Goal: Task Accomplishment & Management: Complete application form

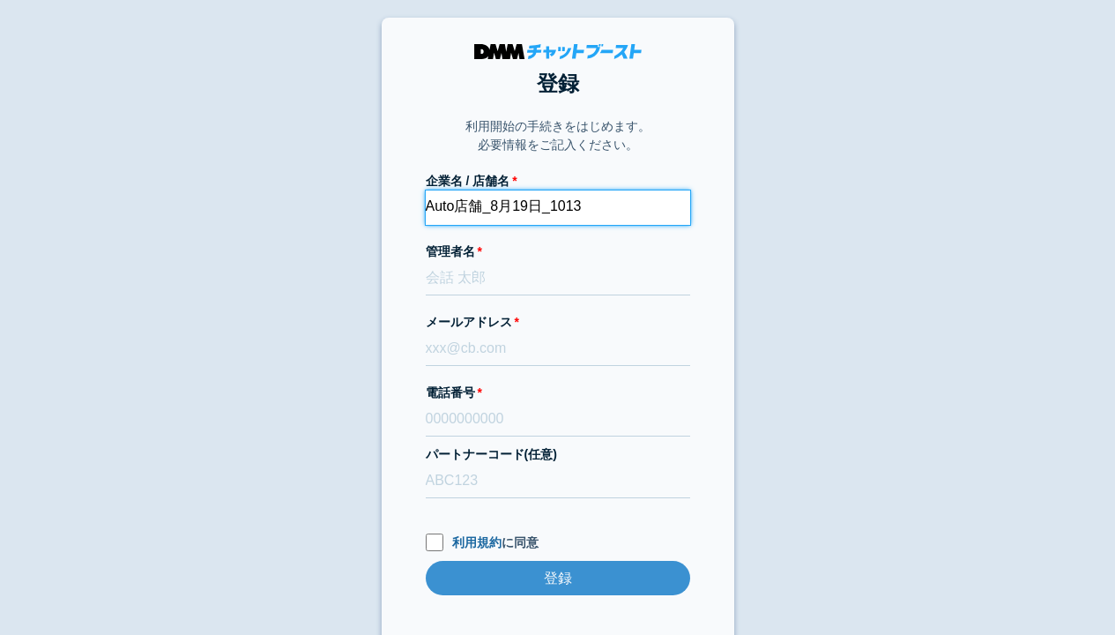
type input "Auto店舗_8月19日_1013"
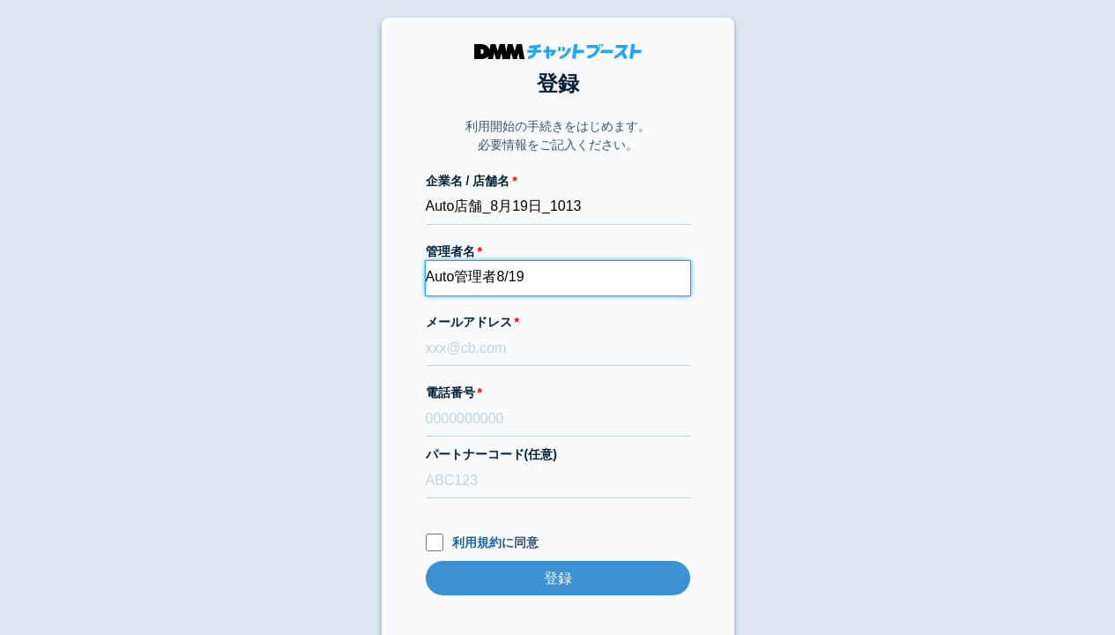
type input "Auto管理者8/19"
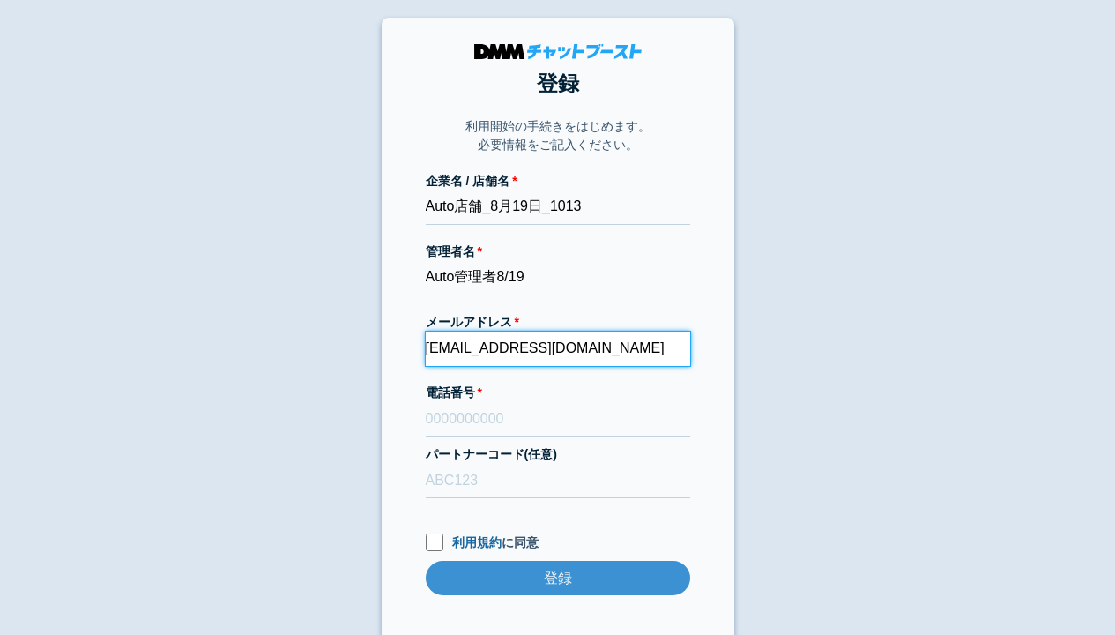
type input "[EMAIL_ADDRESS][DOMAIN_NAME]"
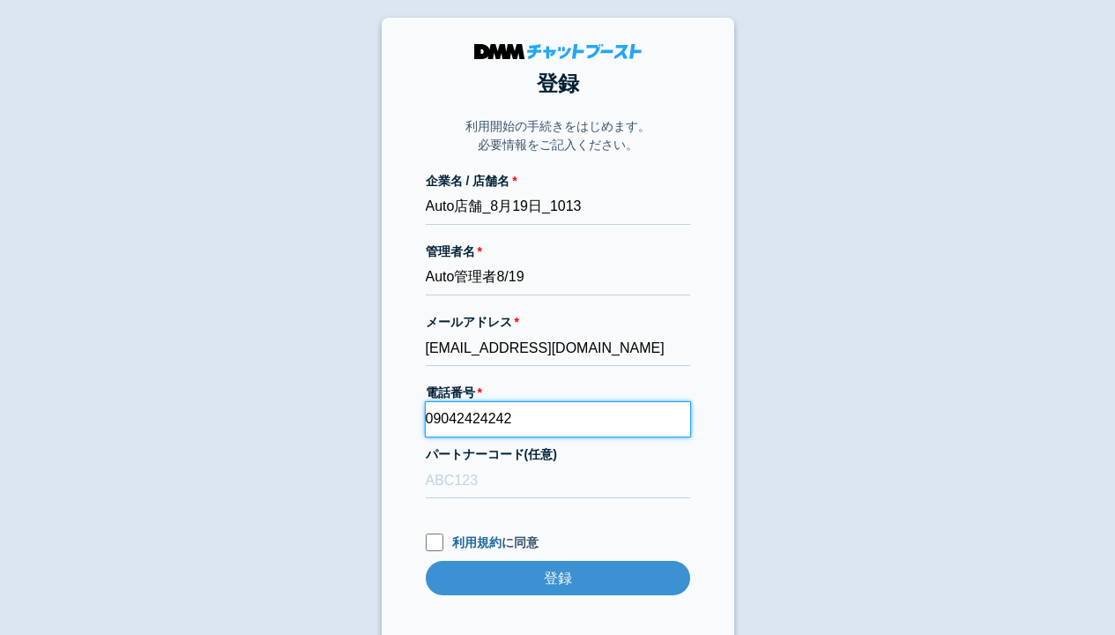
type input "09042424242"
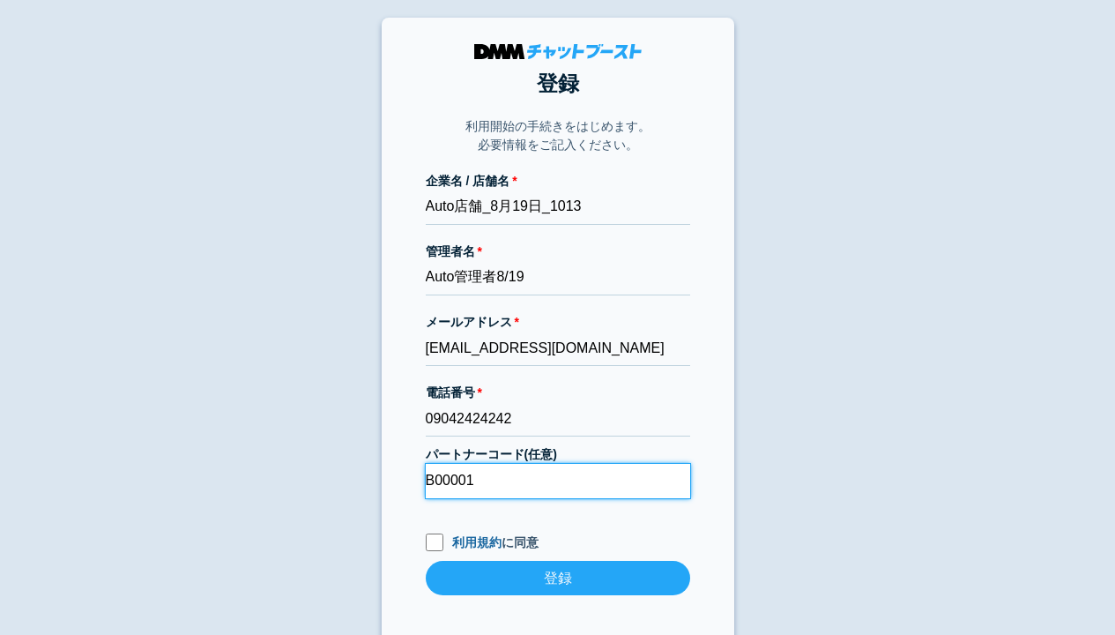
type input "B00001"
click at [434, 541] on input "利用規約 に同意" at bounding box center [435, 542] width 18 height 18
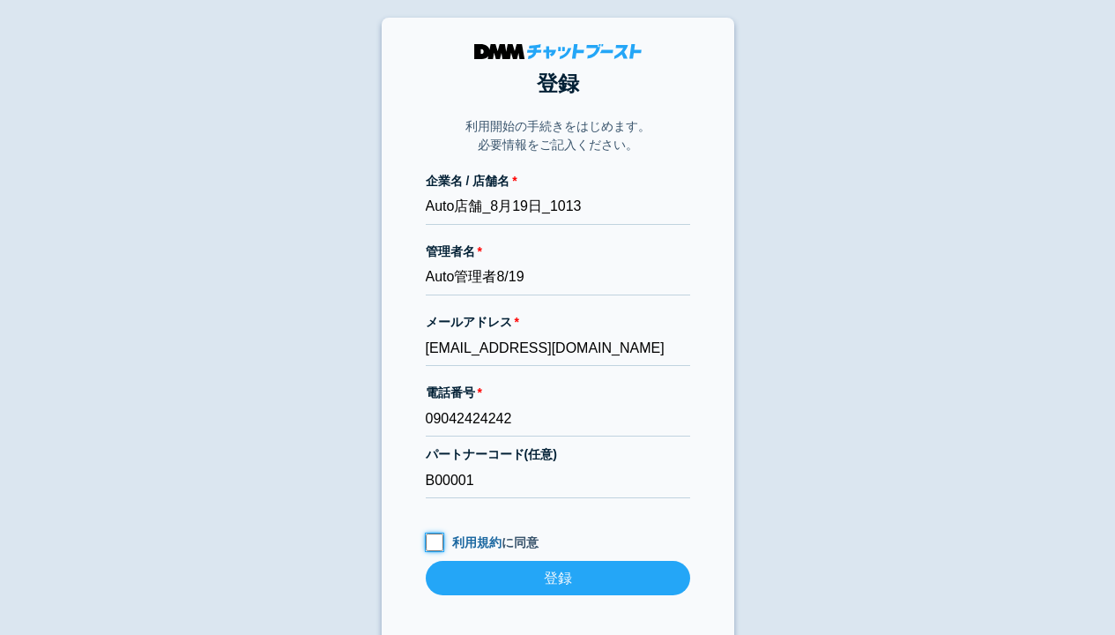
checkbox input "true"
click at [557, 577] on input "登録" at bounding box center [558, 578] width 264 height 34
